Goal: Navigation & Orientation: Find specific page/section

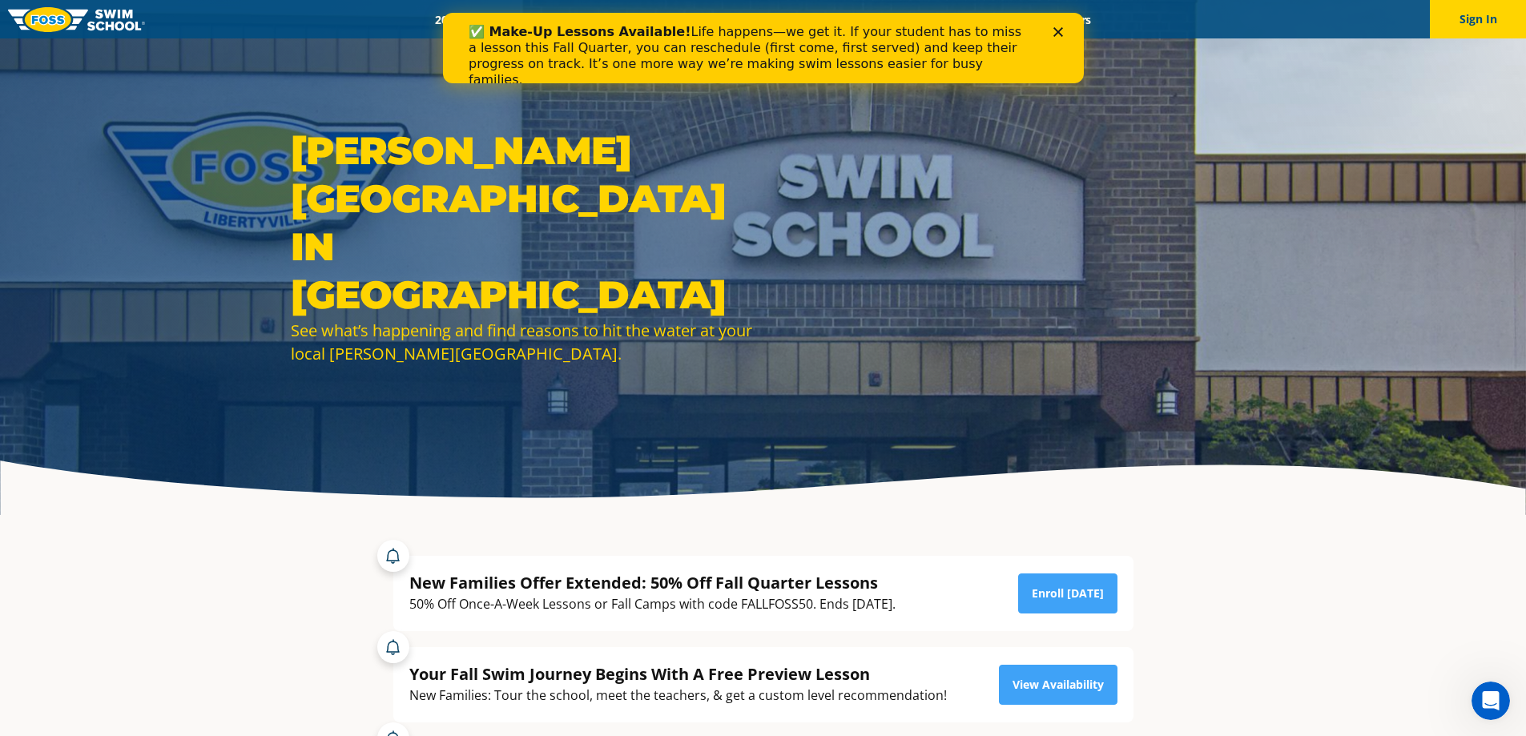
scroll to position [214, 0]
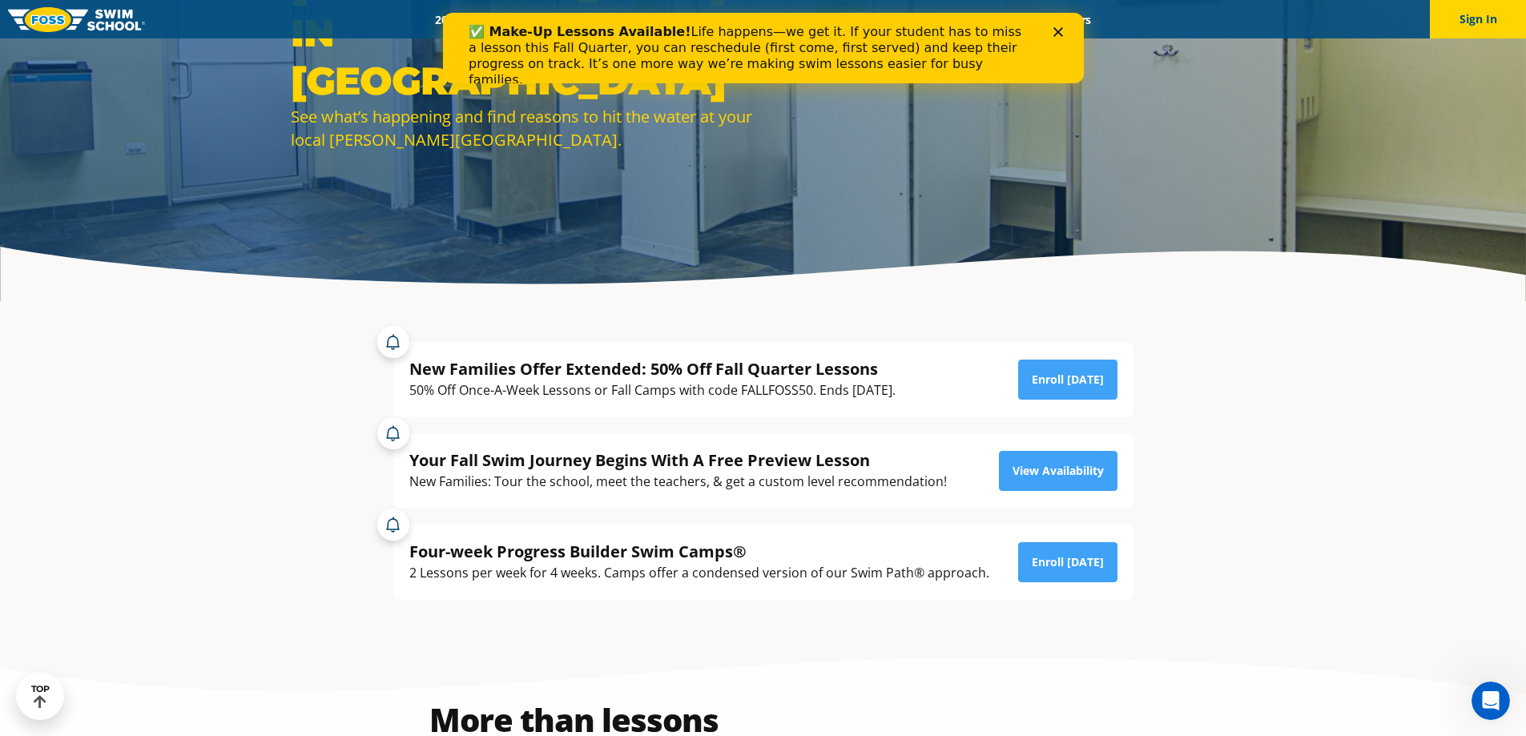
click at [1057, 34] on icon "Close" at bounding box center [1058, 32] width 10 height 10
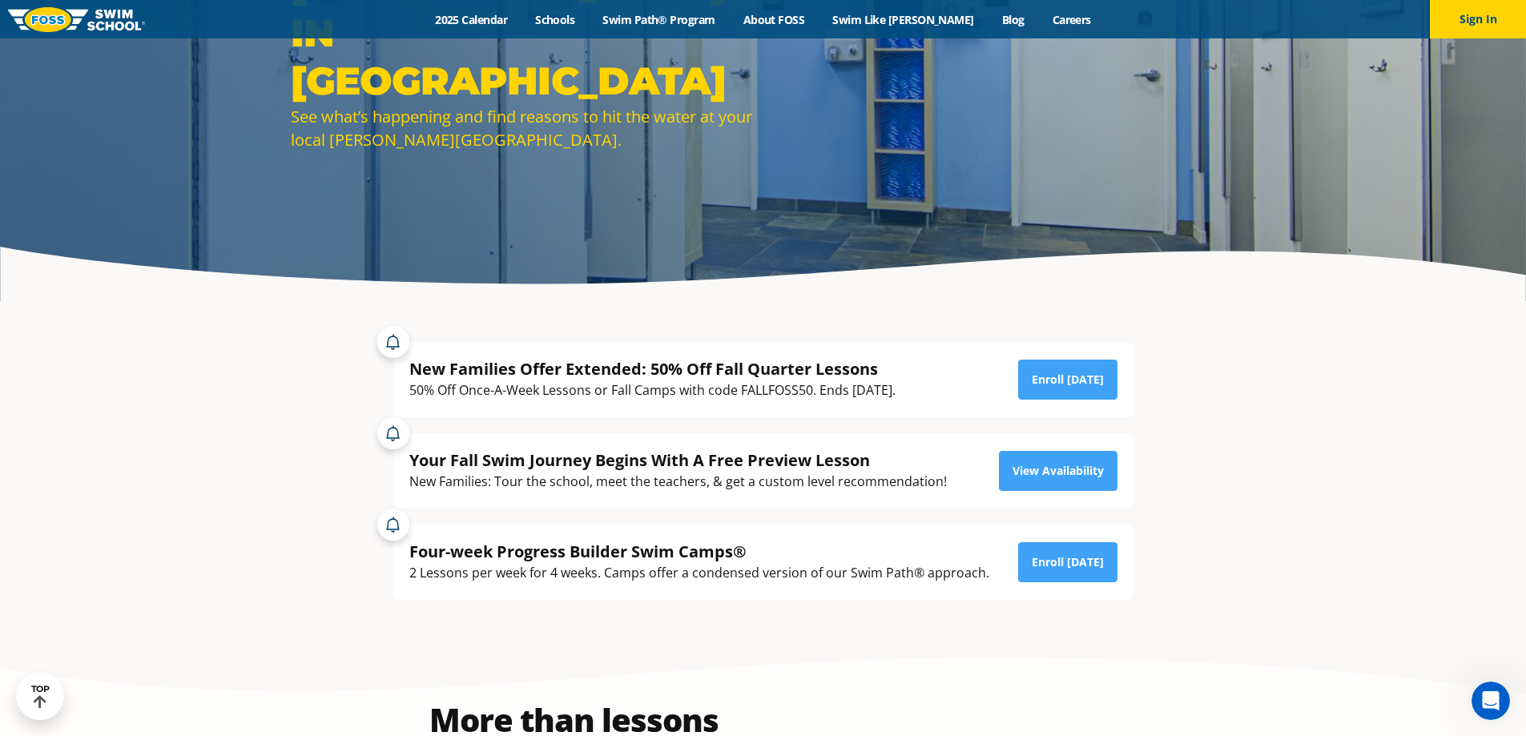
scroll to position [0, 0]
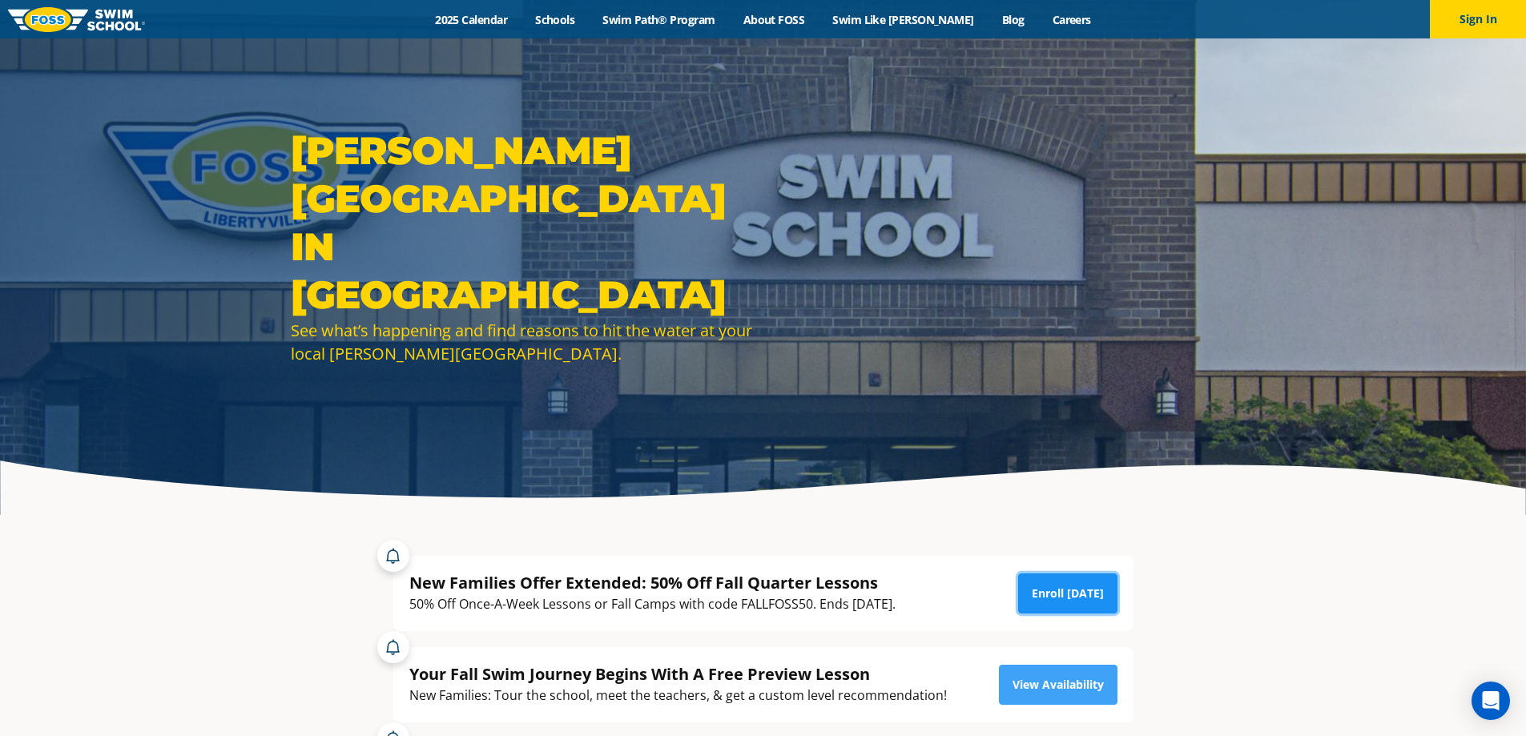
click at [1069, 604] on link "Enroll [DATE]" at bounding box center [1067, 594] width 99 height 40
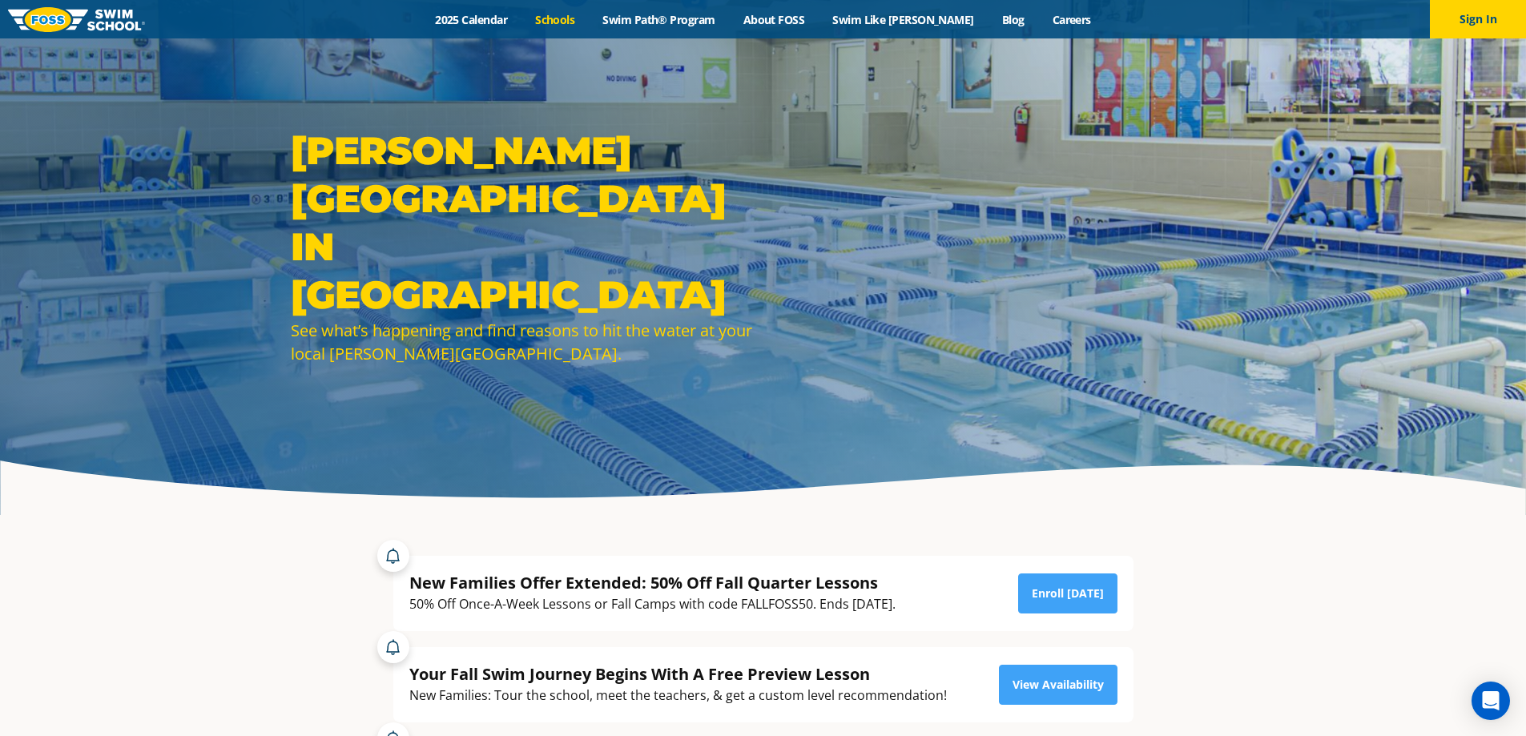
click at [589, 26] on link "Schools" at bounding box center [555, 19] width 67 height 15
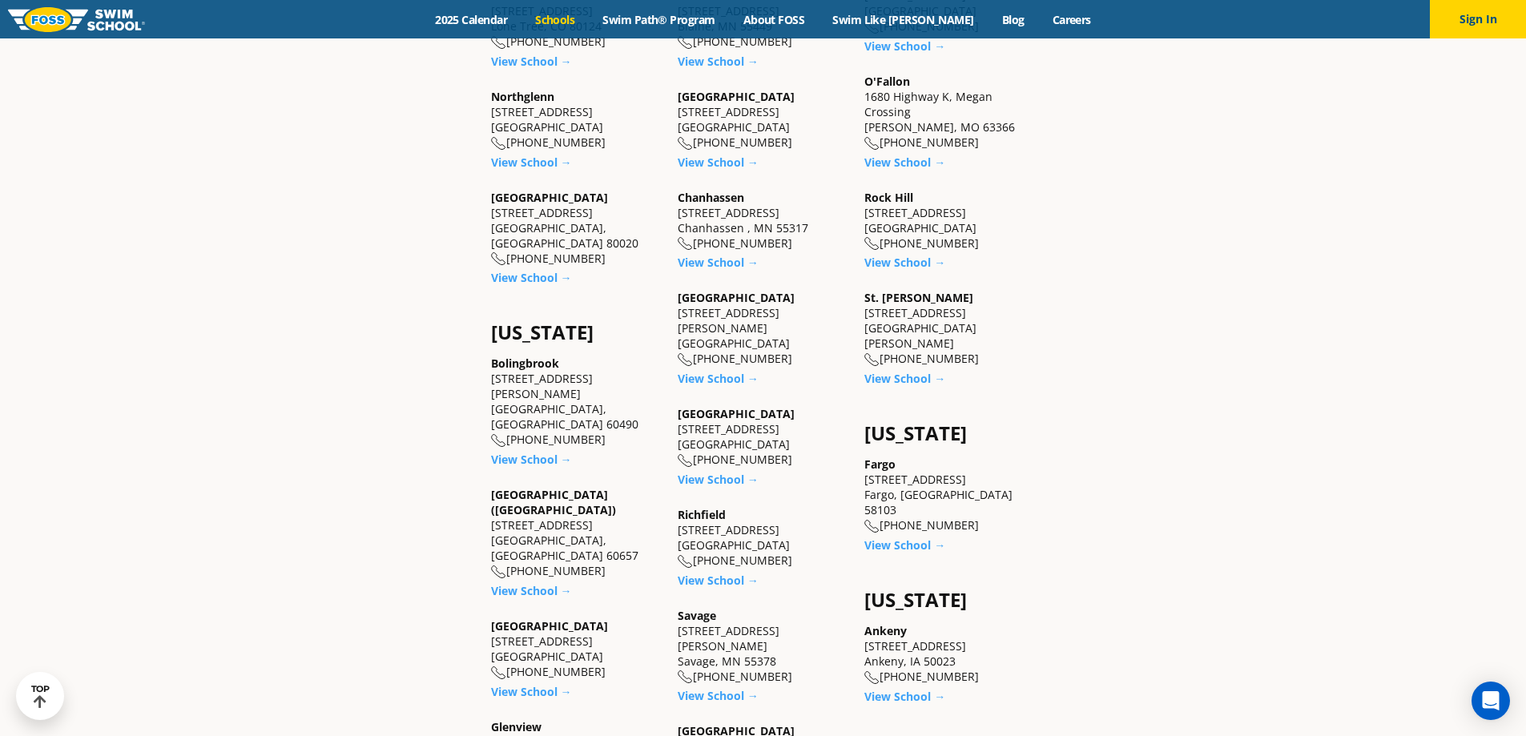
scroll to position [1068, 0]
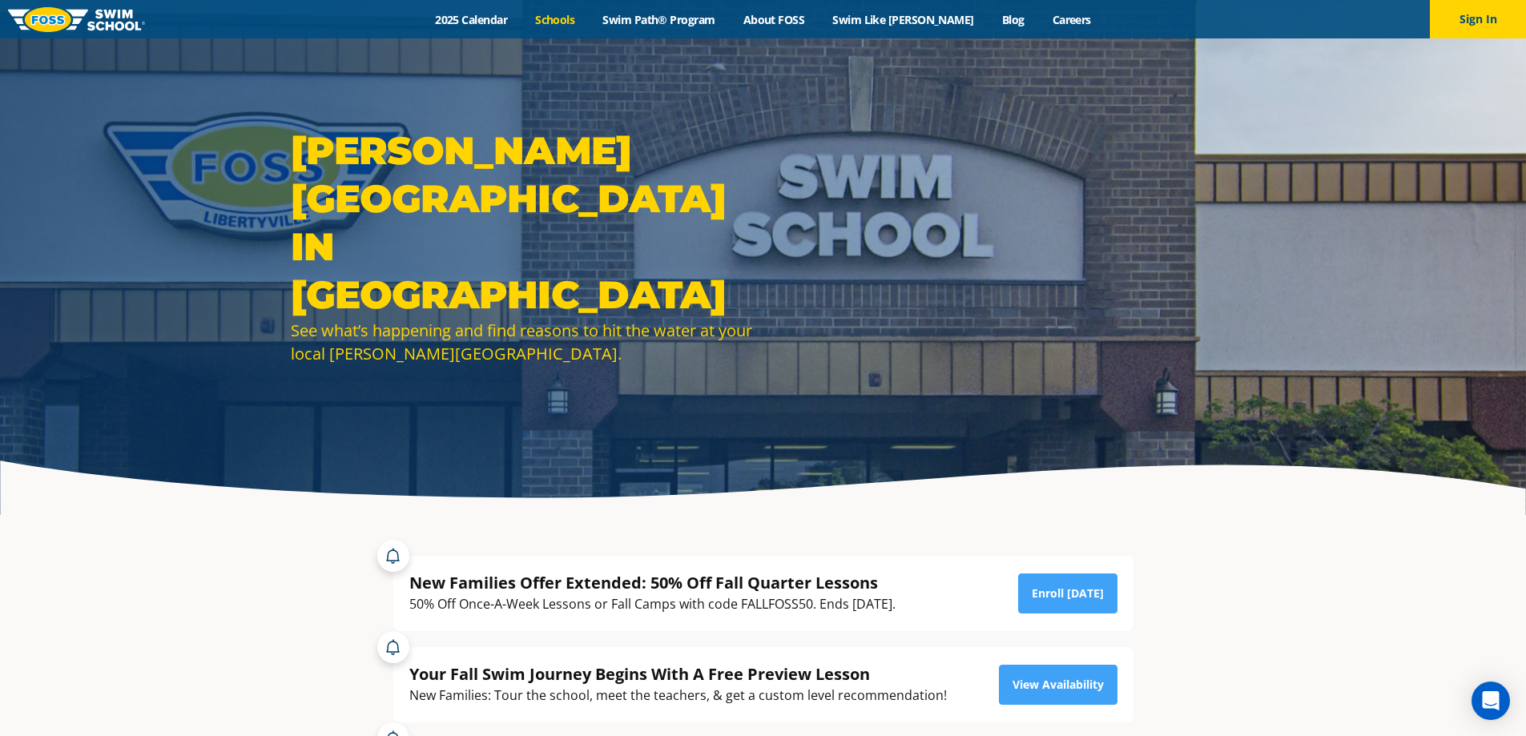
click at [584, 16] on link "Schools" at bounding box center [555, 19] width 67 height 15
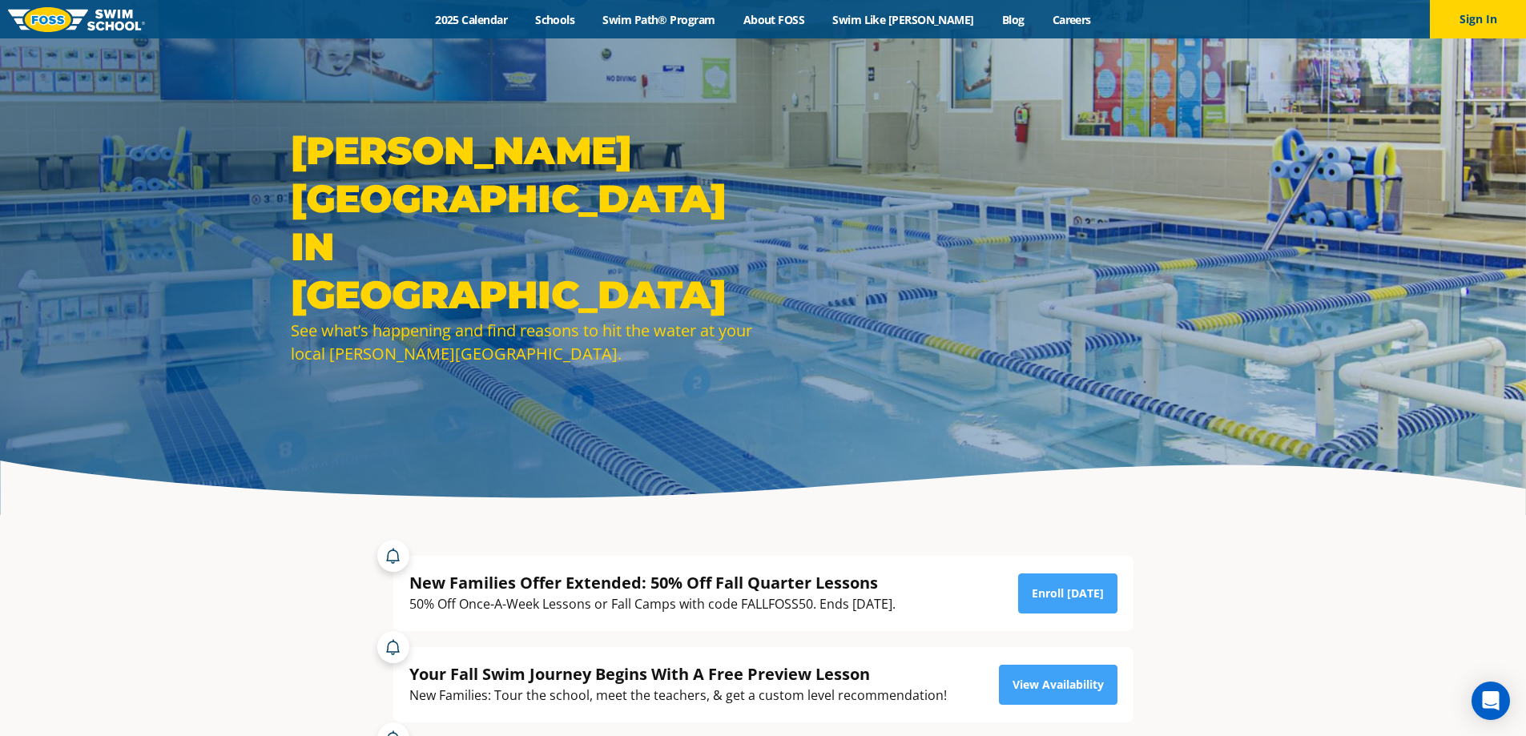
drag, startPoint x: 833, startPoint y: 186, endPoint x: 893, endPoint y: 196, distance: 60.1
